Goal: Check status: Check status

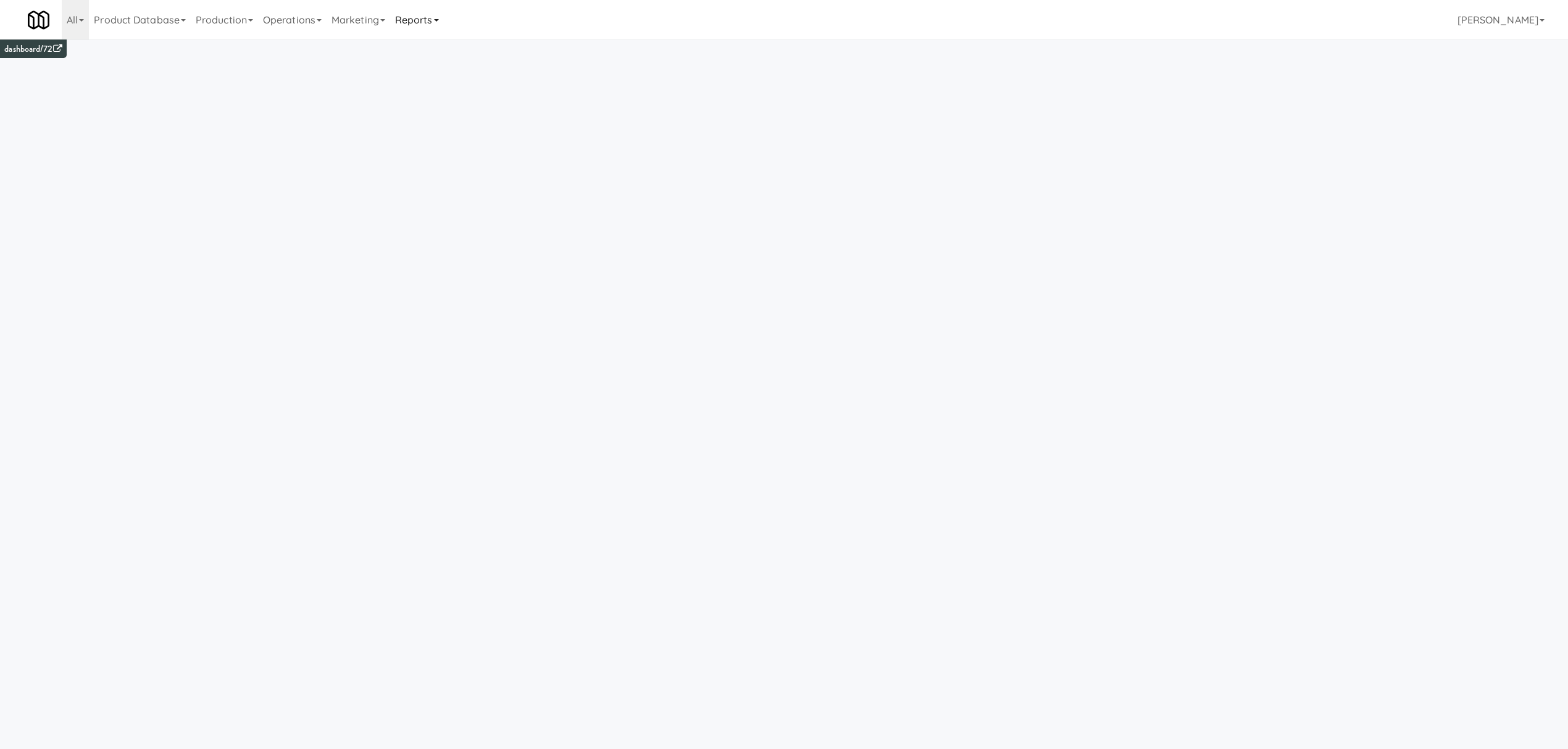
click at [416, 20] on link "Reports" at bounding box center [417, 19] width 54 height 40
click at [425, 92] on link "Payouts" at bounding box center [439, 97] width 98 height 22
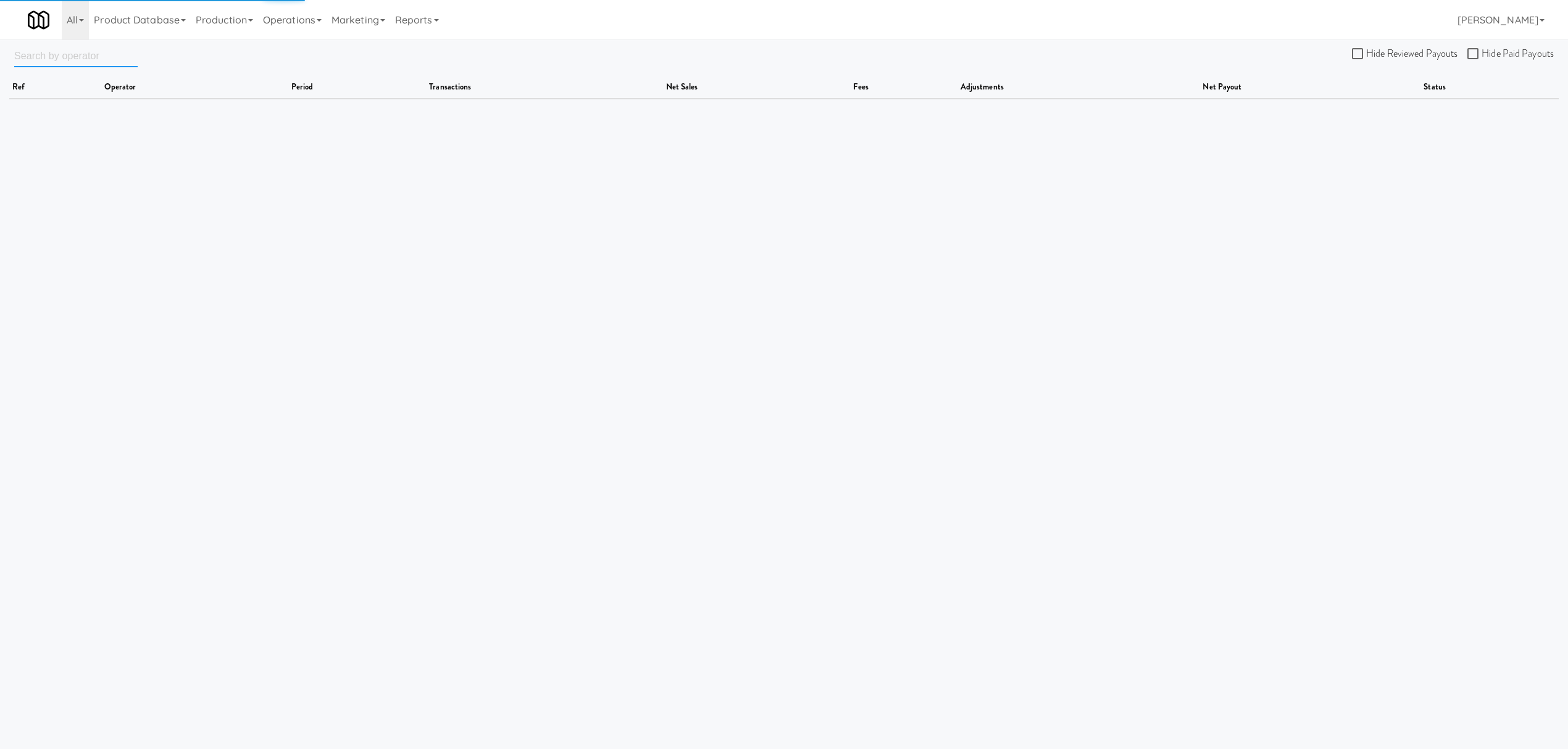
click at [62, 53] on input "text" at bounding box center [76, 56] width 123 height 23
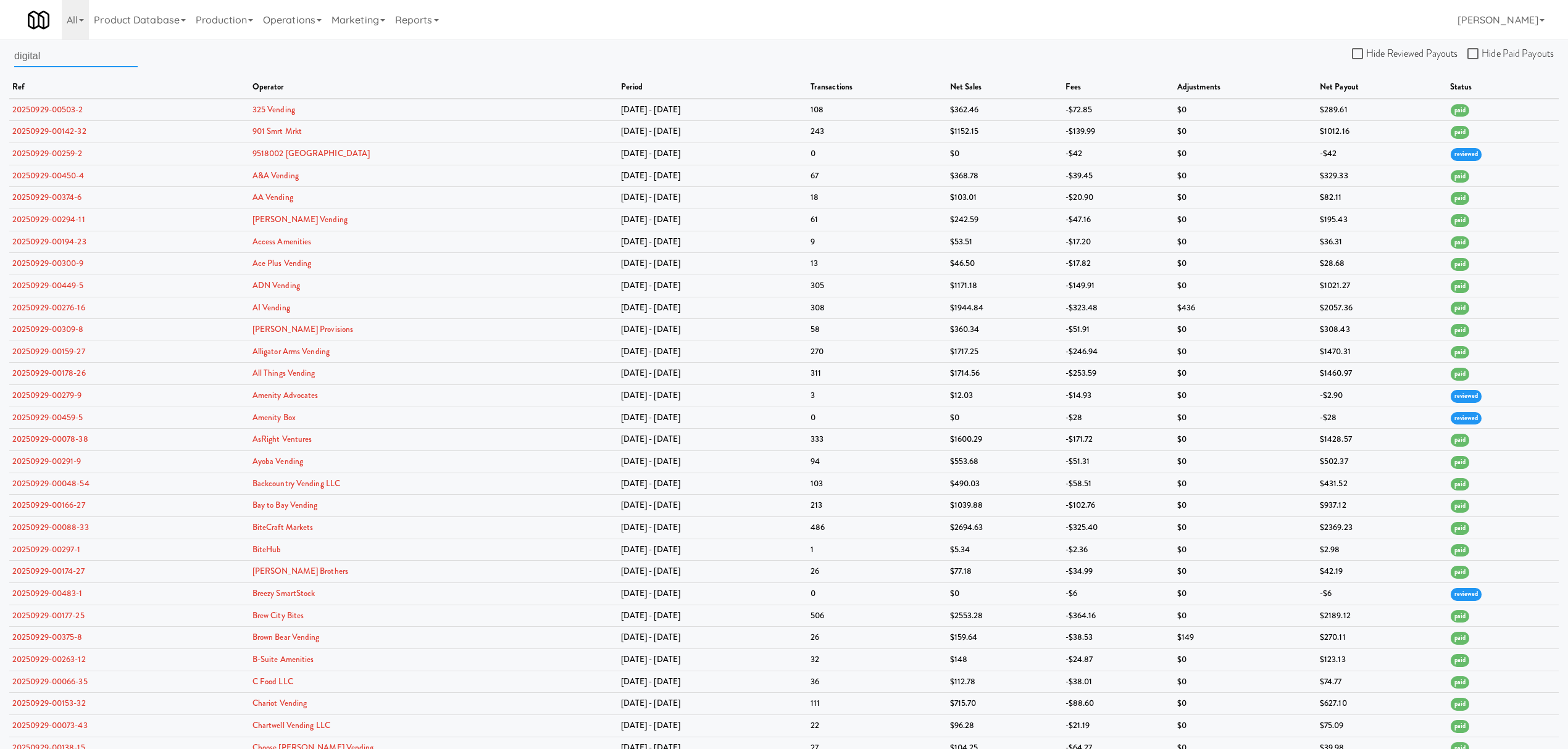
type input "digital"
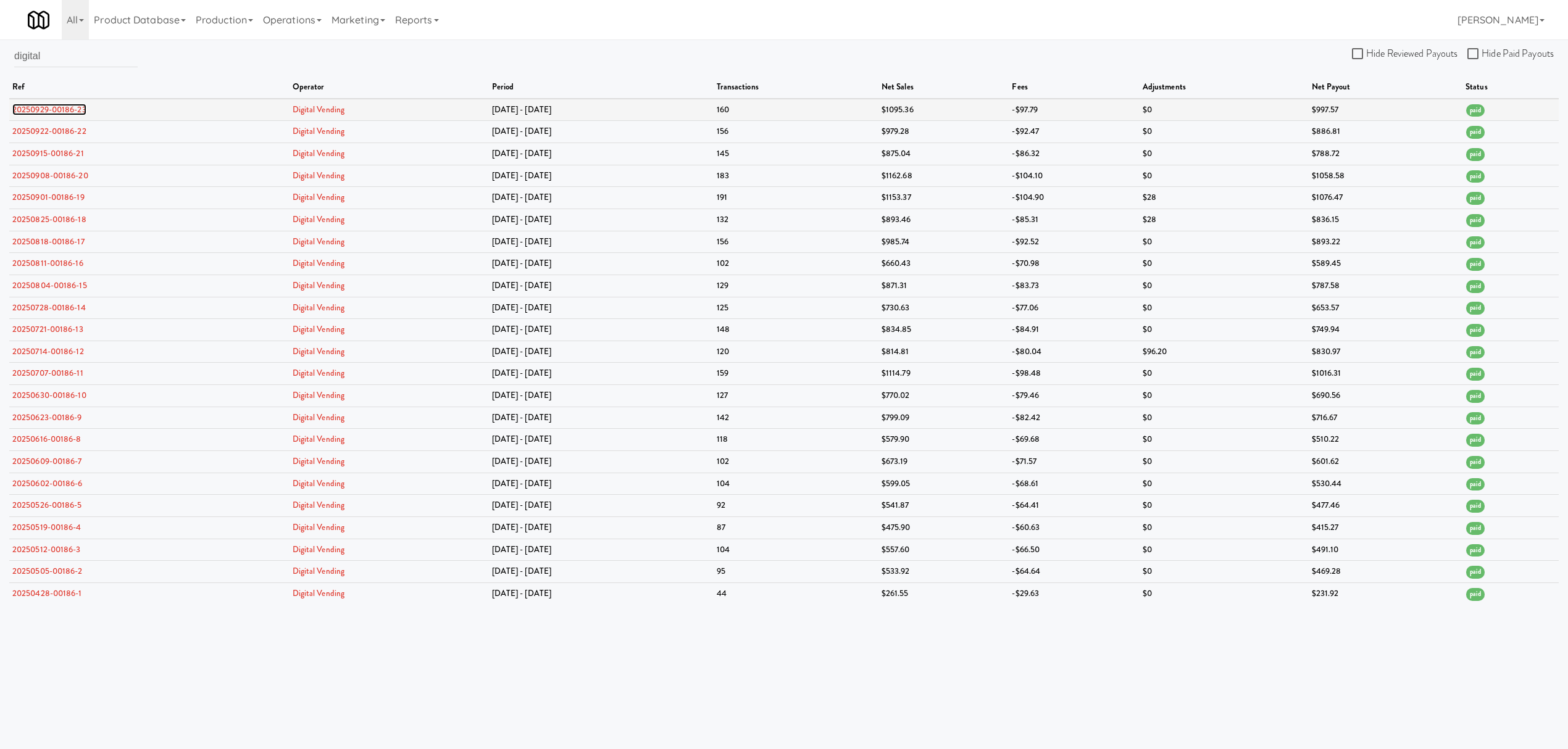
click at [71, 109] on link "20250929-00186-23" at bounding box center [49, 110] width 74 height 12
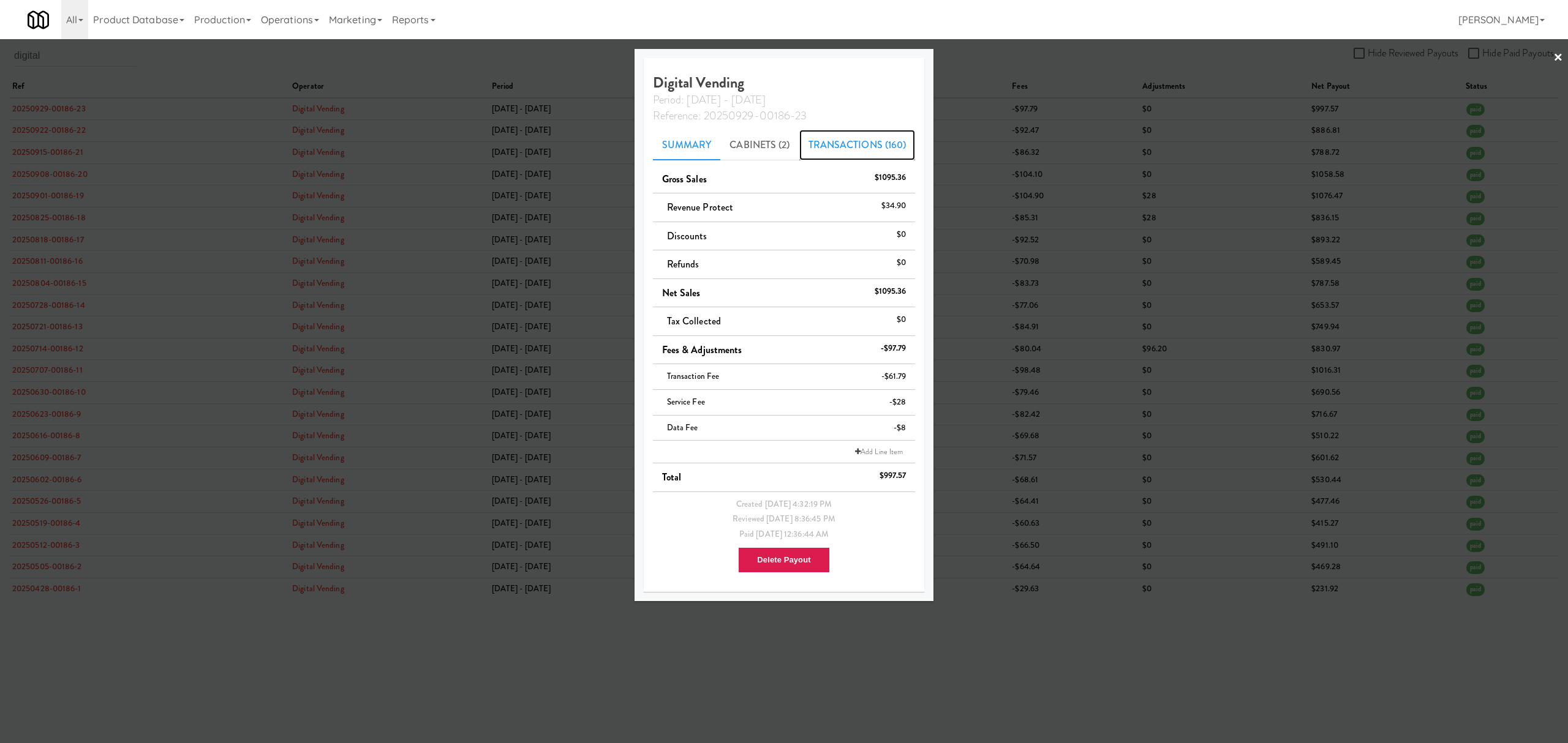
click at [854, 147] on link "Transactions (160)" at bounding box center [858, 145] width 117 height 31
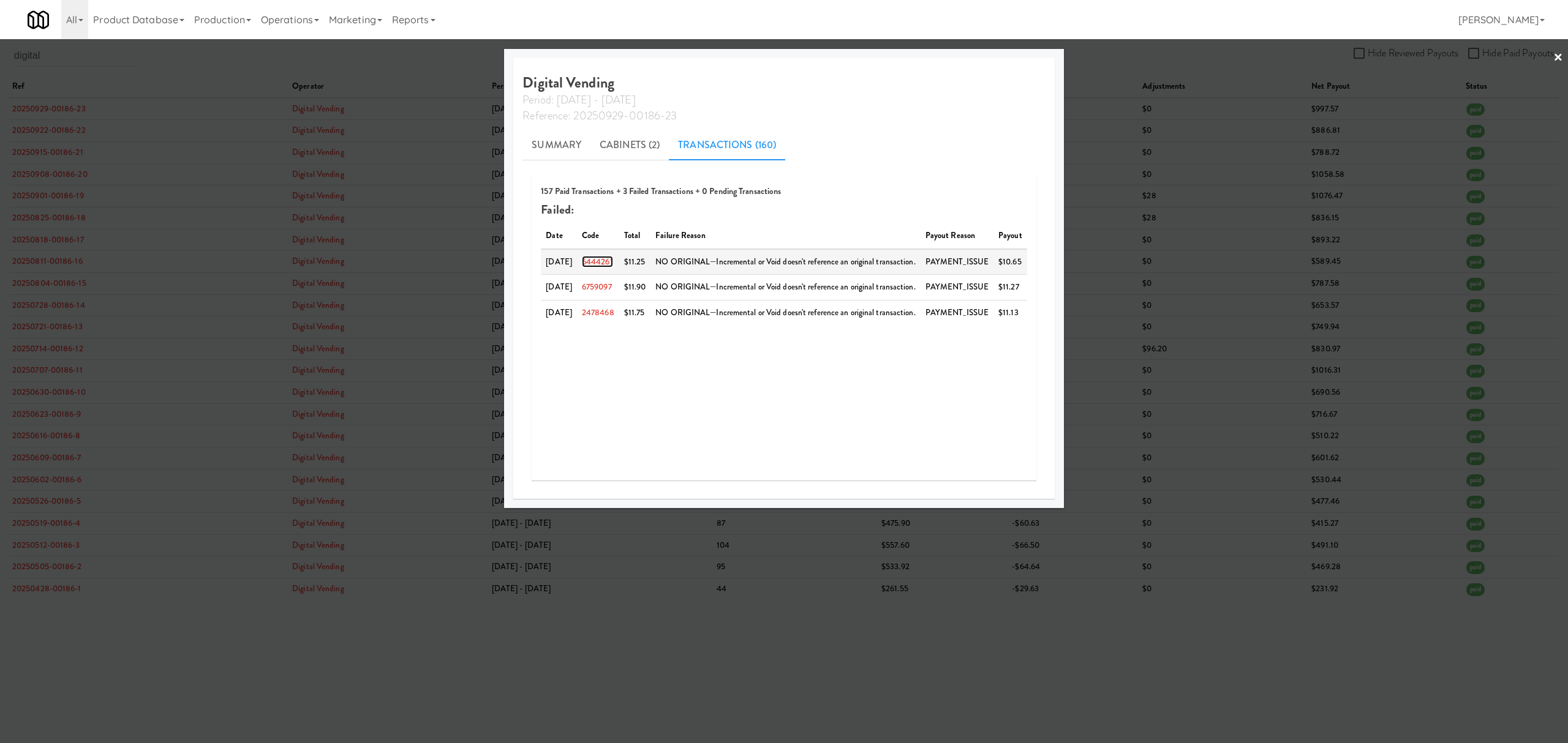
click at [603, 265] on link "6444261" at bounding box center [597, 262] width 32 height 11
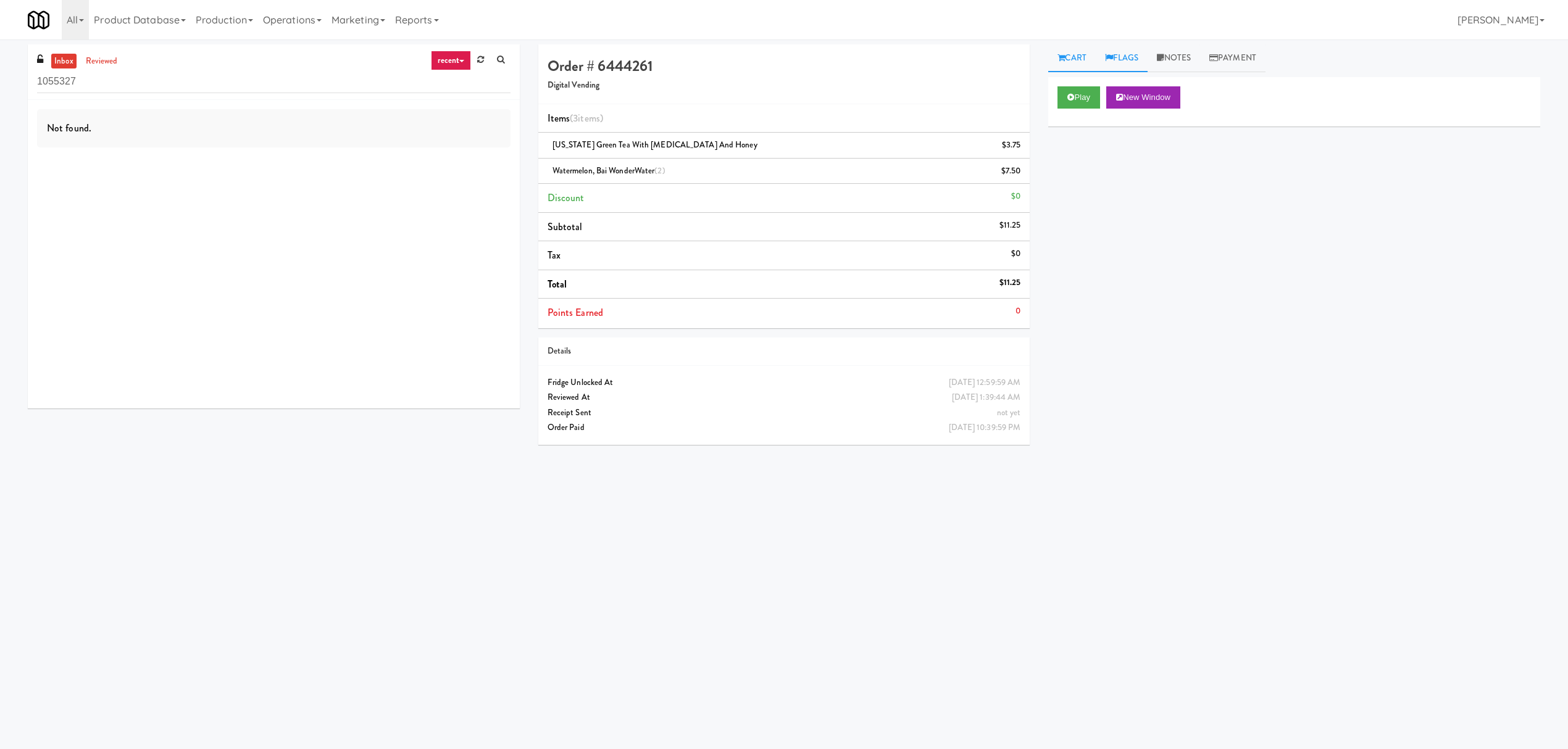
click at [1133, 60] on link "Flags" at bounding box center [1122, 58] width 52 height 28
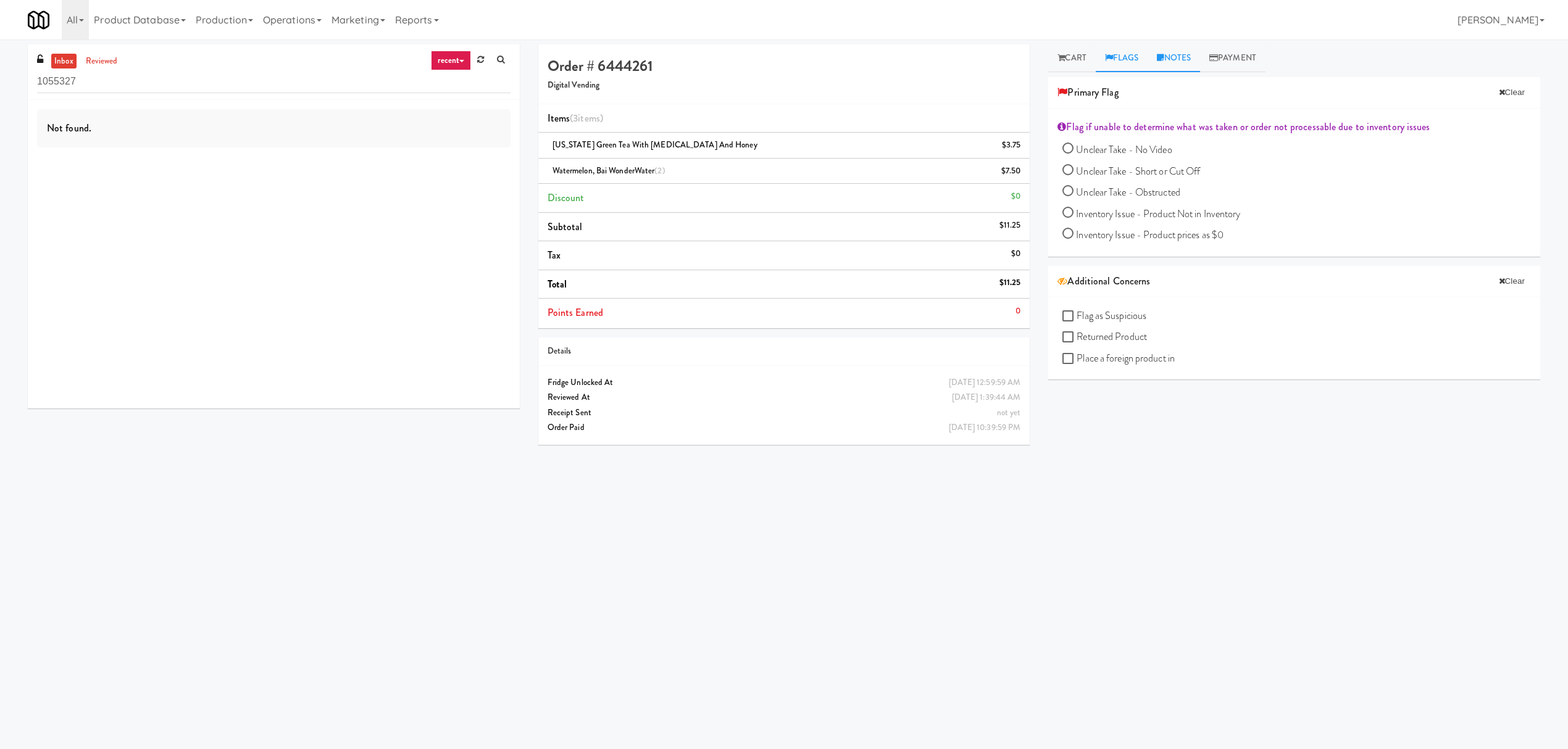
click at [1182, 57] on link "Notes" at bounding box center [1173, 58] width 52 height 28
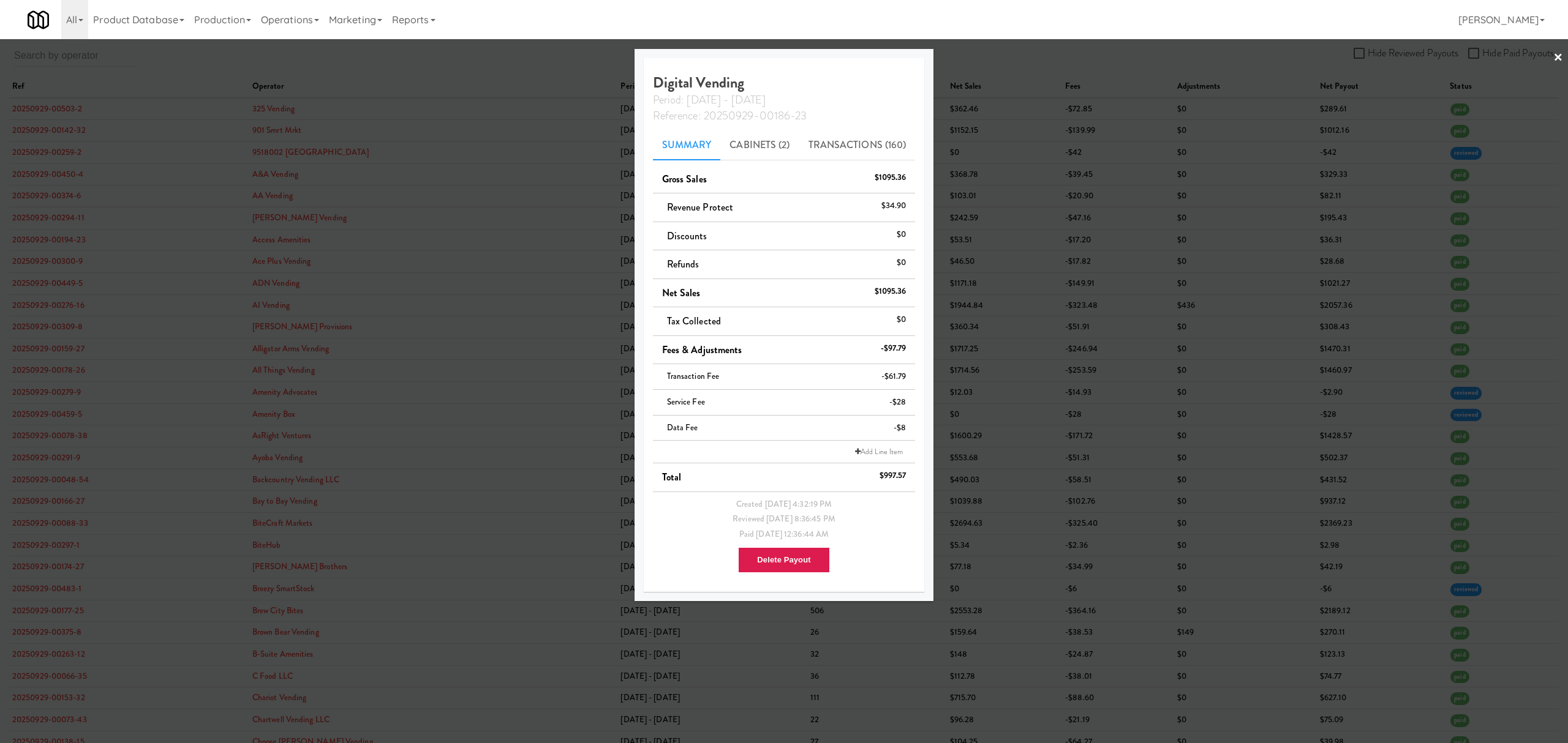
drag, startPoint x: 878, startPoint y: 202, endPoint x: 912, endPoint y: 202, distance: 34.0
click at [917, 202] on div "Digital Vending Period: [DATE] - [DATE] Reference: 20250929-00186-23 Summary Ca…" at bounding box center [784, 325] width 281 height 534
click at [863, 150] on link "Transactions (160)" at bounding box center [858, 145] width 117 height 31
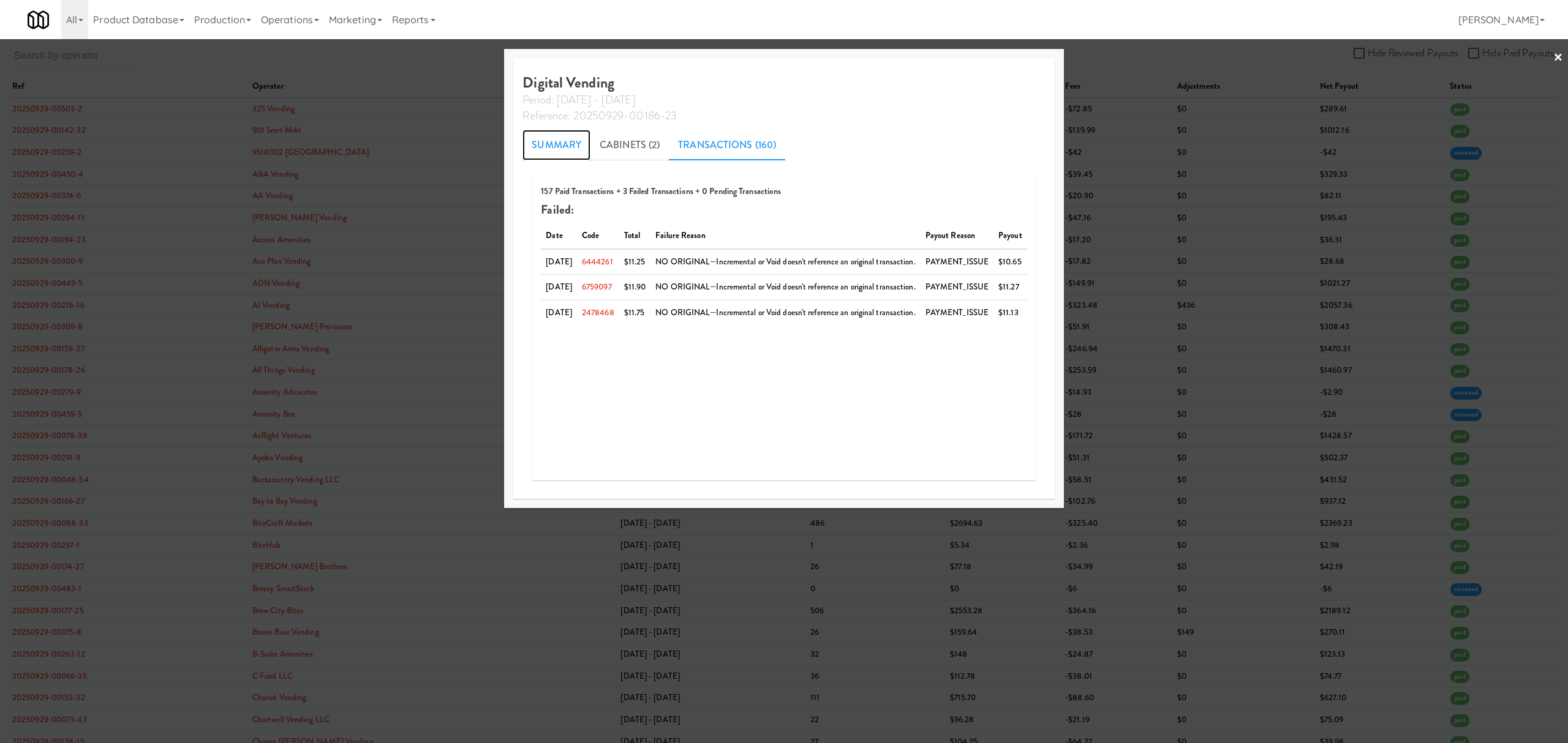
click at [545, 148] on link "Summary" at bounding box center [556, 145] width 68 height 31
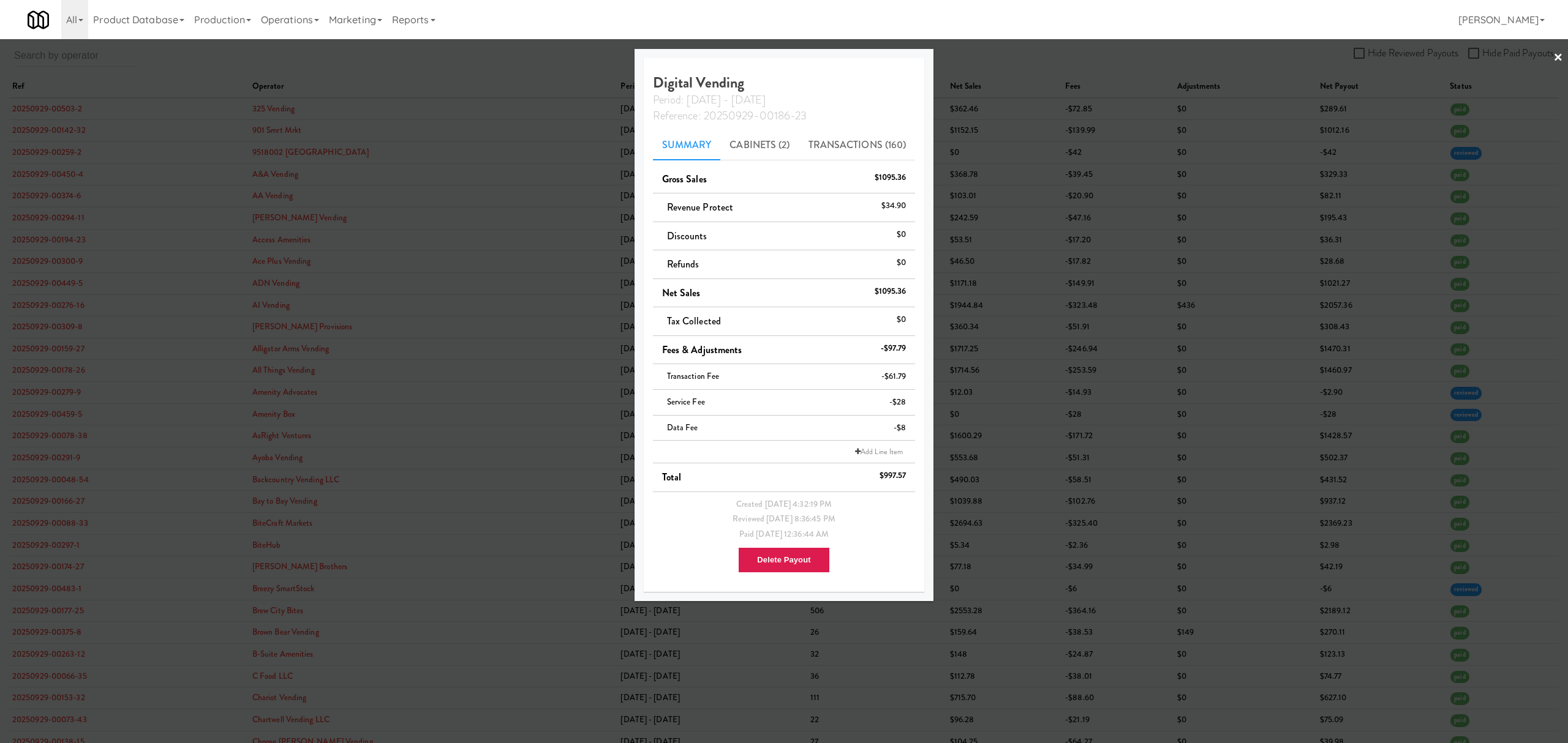
drag, startPoint x: 875, startPoint y: 207, endPoint x: 905, endPoint y: 205, distance: 30.1
click at [910, 205] on li "Revenue Protect $34.90" at bounding box center [784, 208] width 263 height 29
drag, startPoint x: 878, startPoint y: 209, endPoint x: 911, endPoint y: 209, distance: 33.0
click at [911, 209] on li "Revenue Protect $34.90" at bounding box center [784, 208] width 263 height 29
drag, startPoint x: 656, startPoint y: 81, endPoint x: 747, endPoint y: 81, distance: 91.0
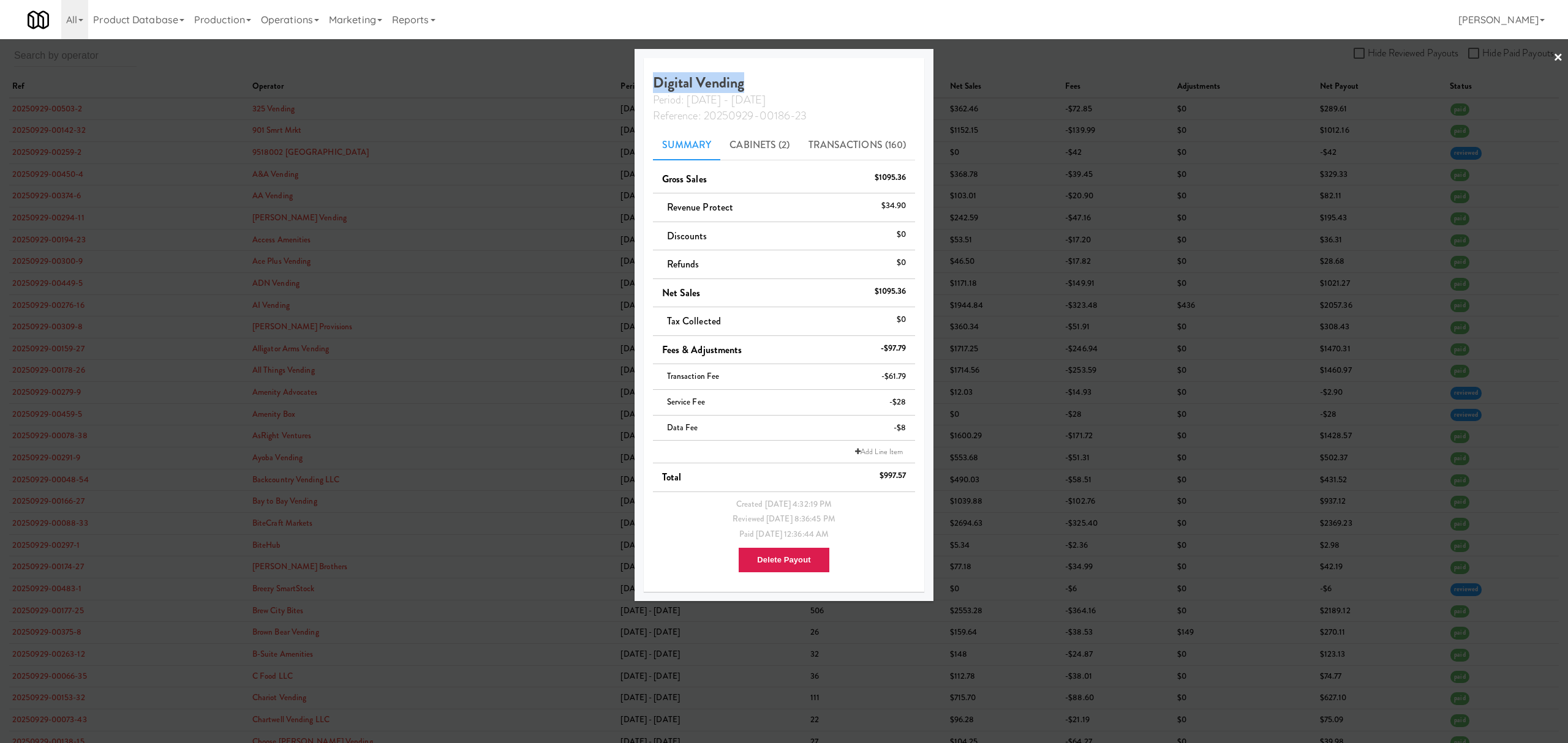
click at [747, 81] on h4 "Digital Vending Period: [DATE] - [DATE] Reference: 20250929-00186-23" at bounding box center [784, 98] width 263 height 49
drag, startPoint x: 881, startPoint y: 204, endPoint x: 916, endPoint y: 204, distance: 35.0
click at [916, 204] on div "Digital Vending Period: [DATE] - [DATE] Reference: 20250929-00186-23 Summary Ca…" at bounding box center [784, 325] width 281 height 534
click at [828, 143] on link "Transactions (160)" at bounding box center [858, 145] width 117 height 31
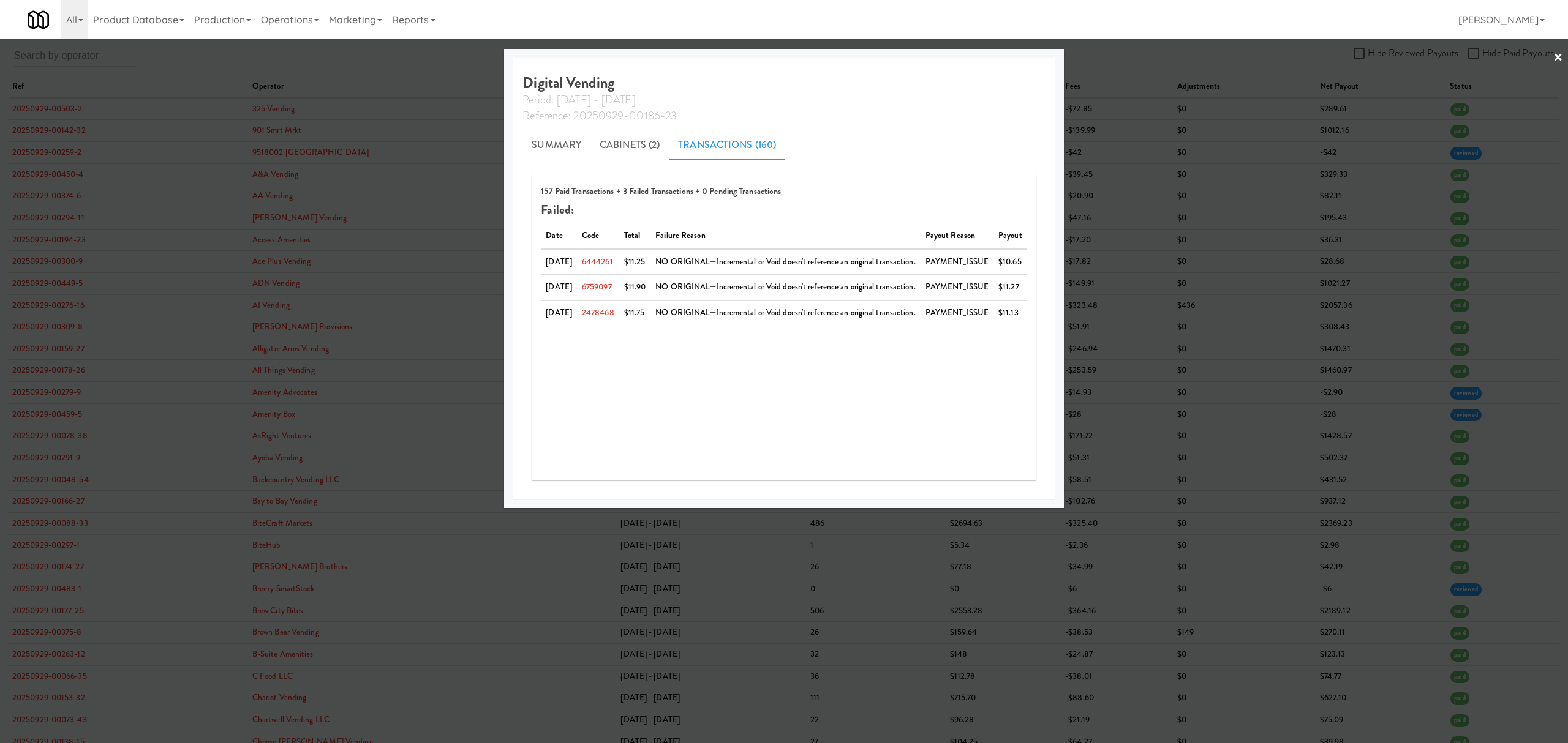
click at [396, 62] on div at bounding box center [784, 371] width 1568 height 743
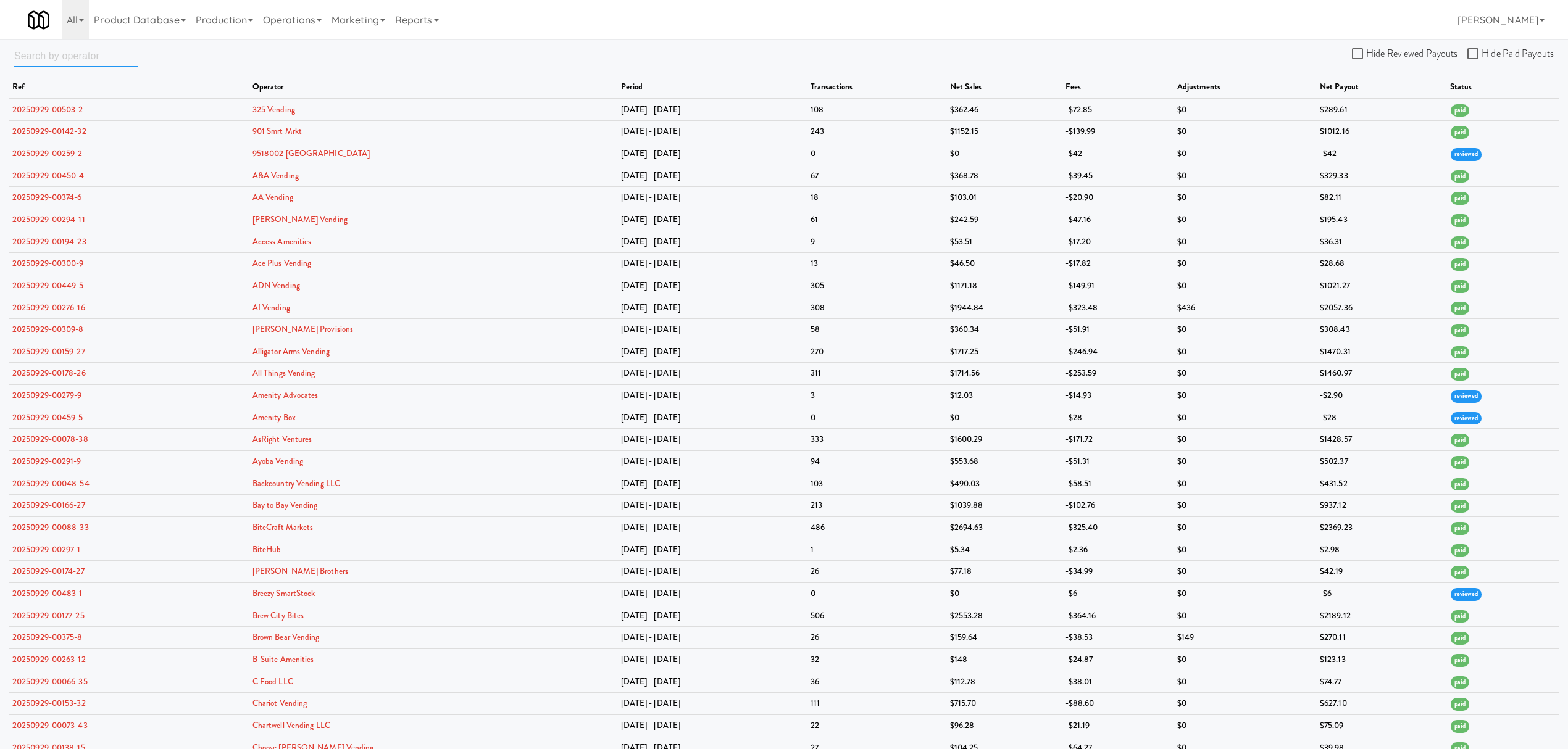
click at [85, 60] on input "text" at bounding box center [76, 56] width 123 height 23
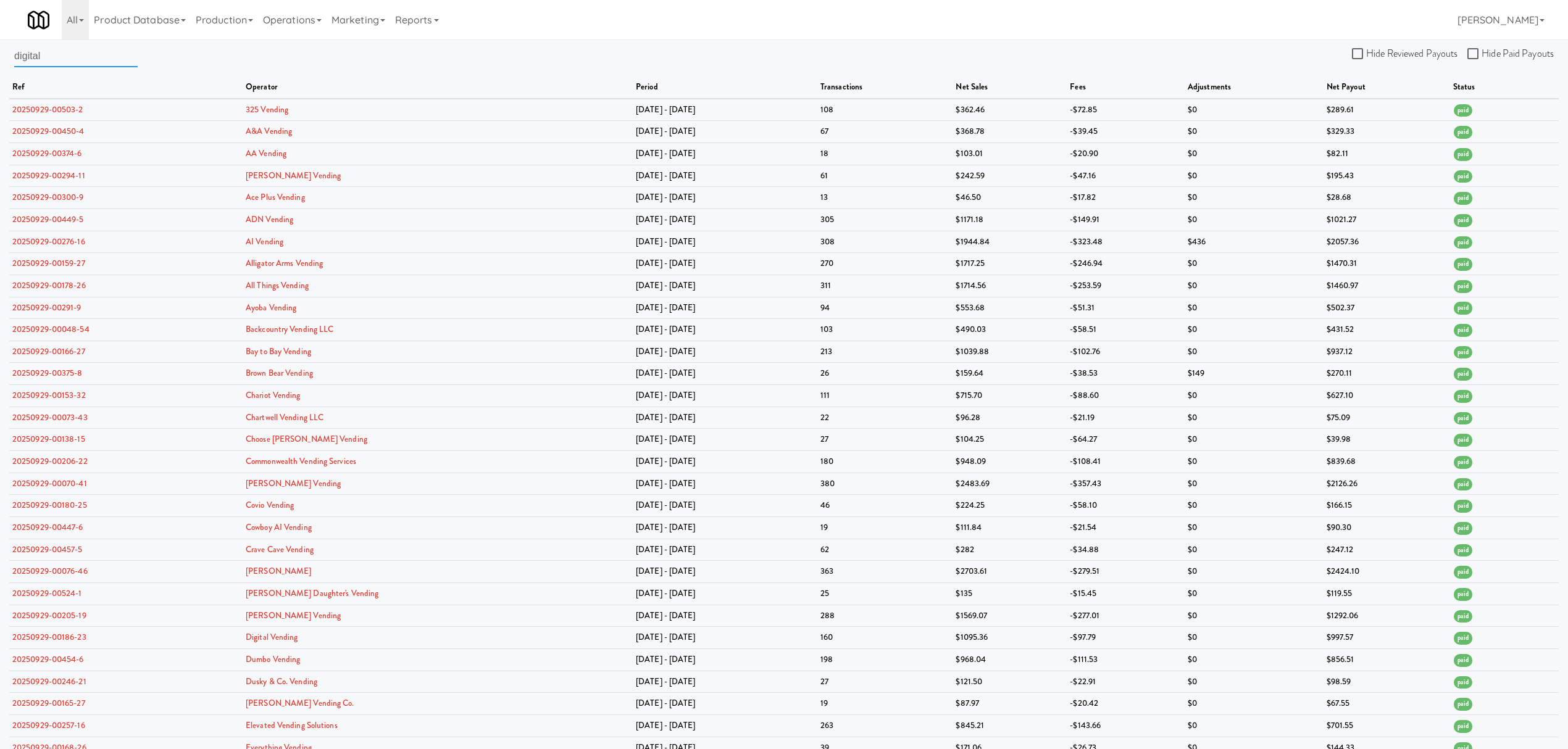
type input "digital"
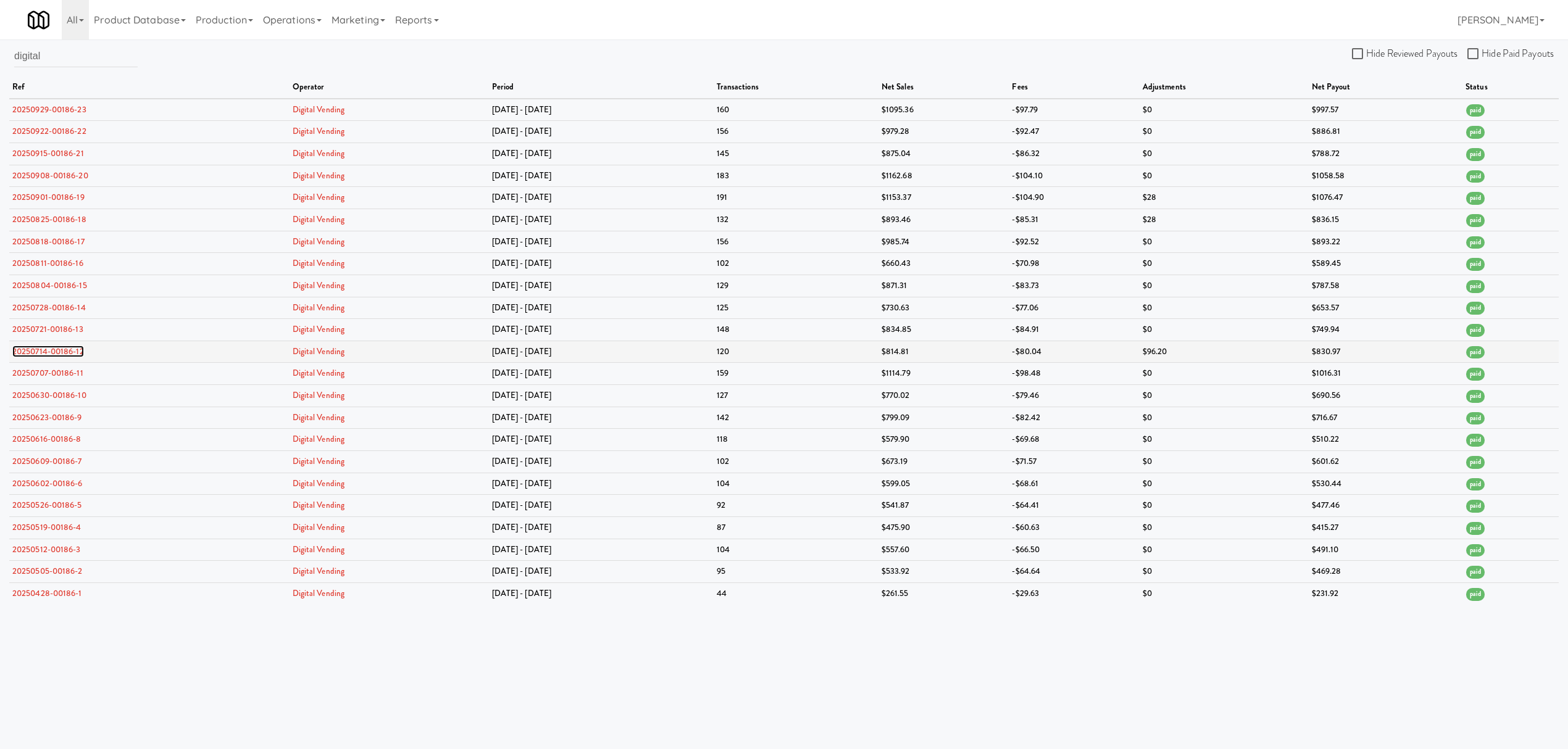
click at [69, 355] on link "20250714-00186-12" at bounding box center [48, 352] width 71 height 12
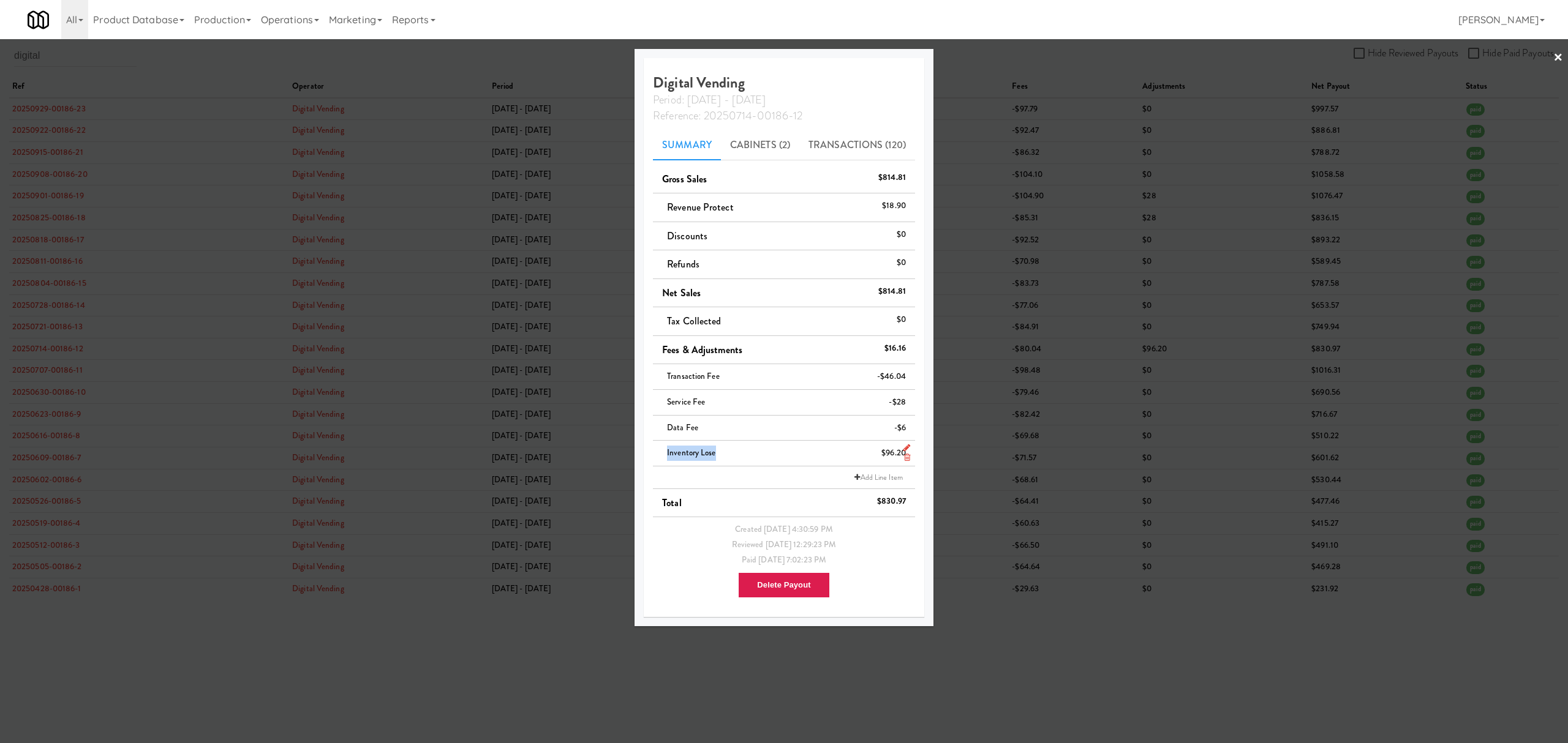
drag, startPoint x: 721, startPoint y: 450, endPoint x: 663, endPoint y: 463, distance: 59.4
click at [663, 461] on div "Inventory lose $96.20" at bounding box center [784, 453] width 244 height 15
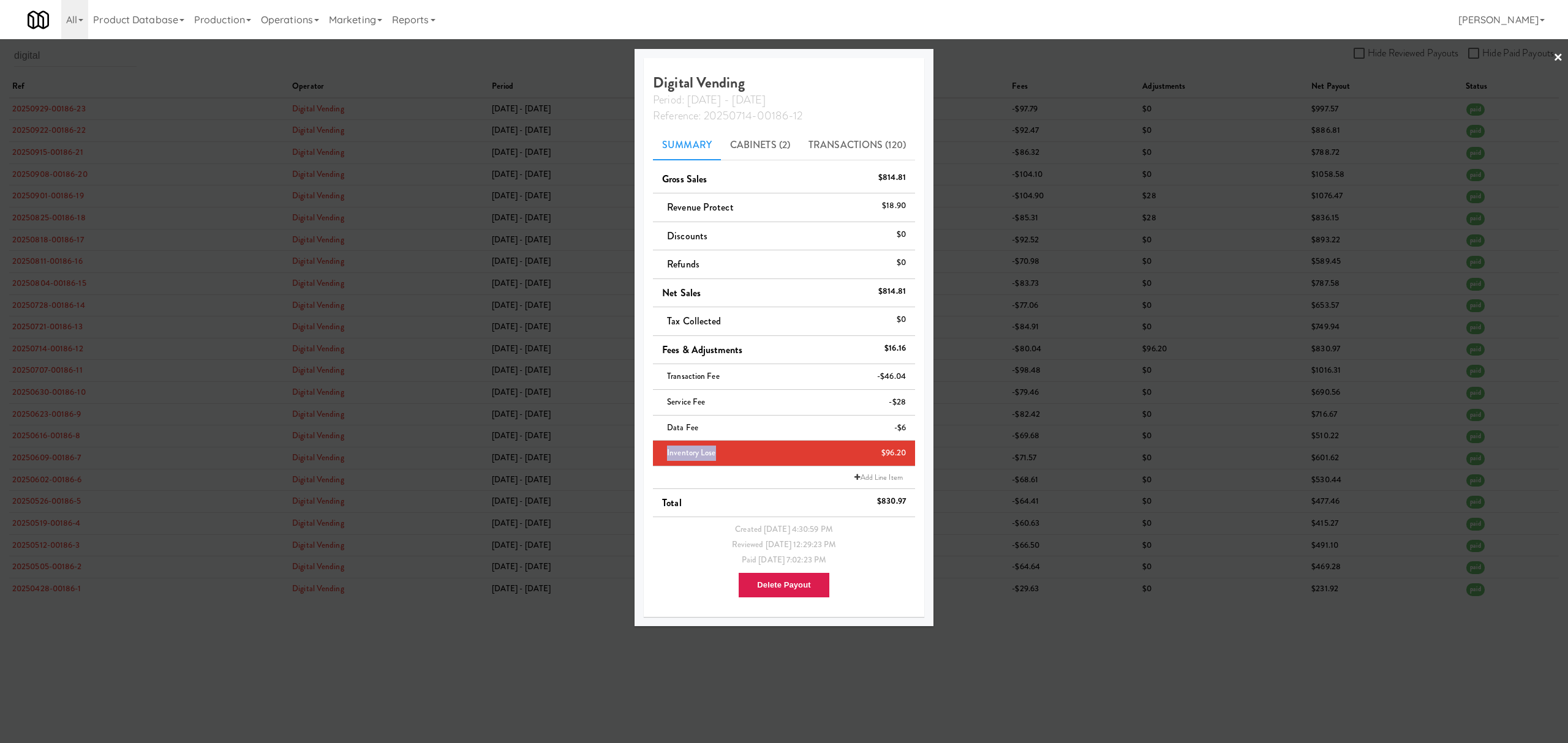
copy span "Inventory lose"
click at [1327, 674] on div at bounding box center [784, 371] width 1568 height 743
